Goal: Transaction & Acquisition: Purchase product/service

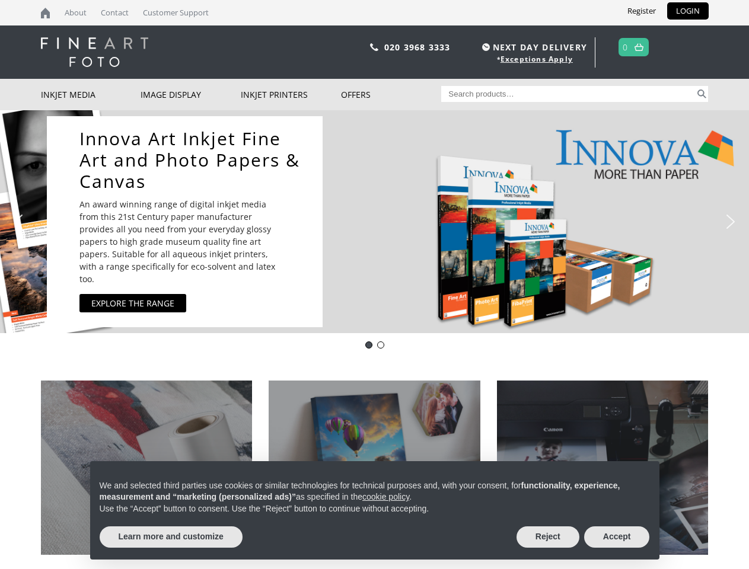
click at [374, 285] on div "Innova Art Inkjet Fine Art and Photo Papers & Canvas An award winning range of …" at bounding box center [371, 221] width 649 height 223
click at [374, 222] on div "Innova Art Inkjet Fine Art and Photo Papers & Canvas An award winning range of …" at bounding box center [371, 221] width 649 height 223
click at [371, 222] on div "Innova Art Inkjet Fine Art and Photo Papers & Canvas An award winning range of …" at bounding box center [371, 221] width 649 height 223
click at [184, 222] on p "An award winning range of digital inkjet media from this 21st Century paper man…" at bounding box center [182, 241] width 207 height 87
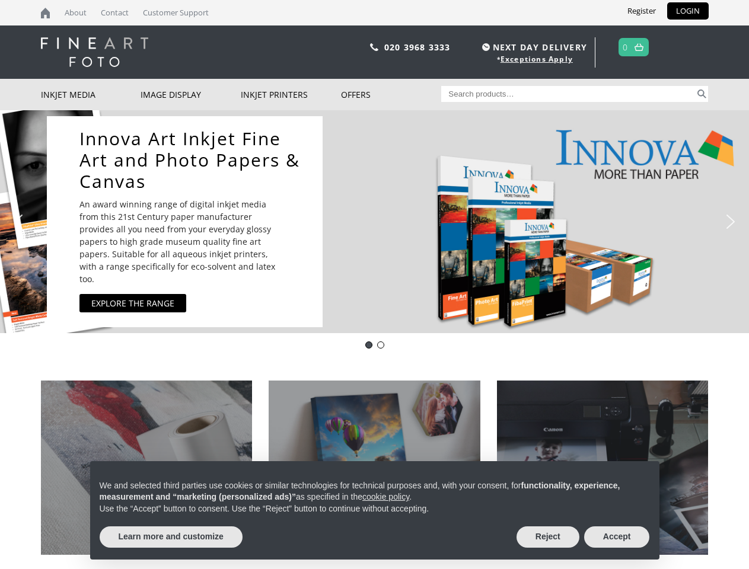
click at [18, 222] on img "previous arrow" at bounding box center [18, 221] width 19 height 19
click at [730, 222] on img "next arrow" at bounding box center [730, 221] width 19 height 19
click at [369, 345] on div "Innova-general" at bounding box center [368, 344] width 7 height 7
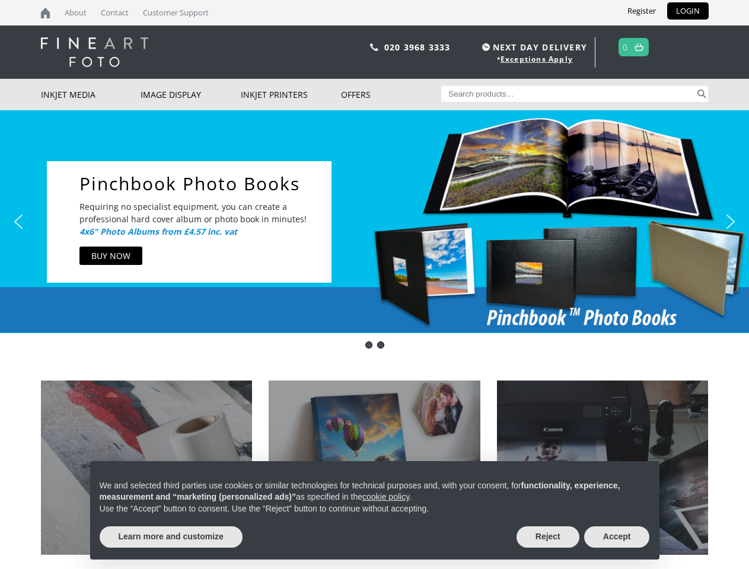
click at [381, 345] on div "pinch book" at bounding box center [380, 344] width 7 height 7
